Goal: Task Accomplishment & Management: Manage account settings

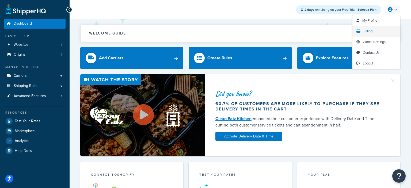
click at [370, 32] on span "Billing" at bounding box center [367, 31] width 9 height 5
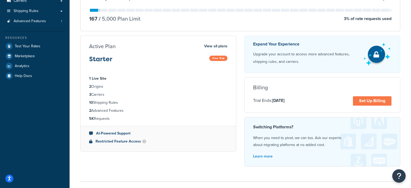
scroll to position [85, 0]
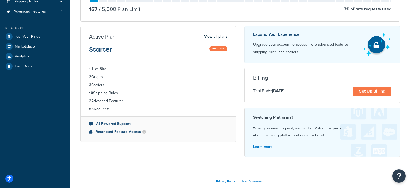
click at [293, 182] on div "Privacy Policy | User Agreement" at bounding box center [240, 181] width 320 height 18
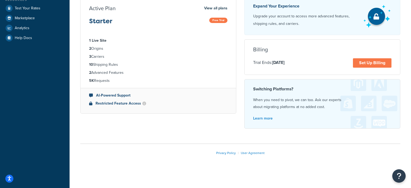
scroll to position [0, 0]
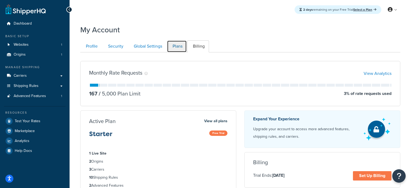
click at [178, 51] on link "Plans" at bounding box center [177, 46] width 20 height 12
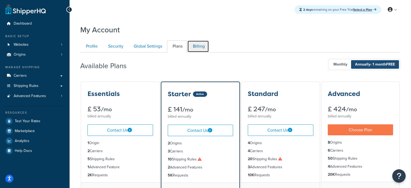
click at [199, 47] on link "Billing" at bounding box center [198, 46] width 22 height 12
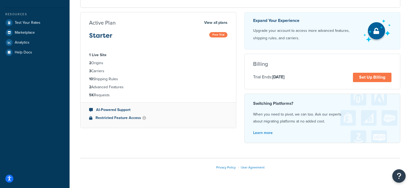
scroll to position [113, 0]
